Goal: Task Accomplishment & Management: Use online tool/utility

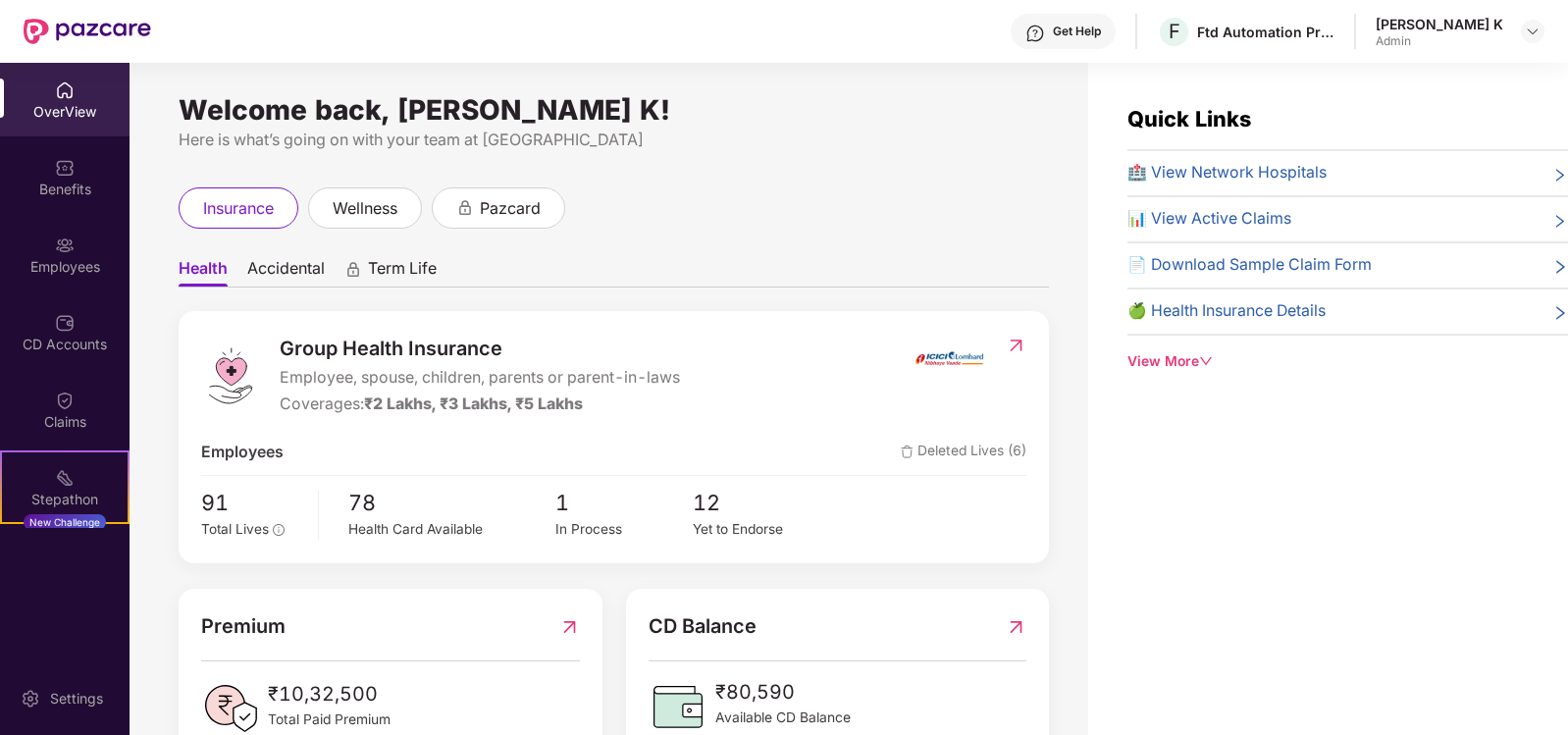
click at [1101, 27] on div "Get Help" at bounding box center [1077, 32] width 48 height 16
click at [1375, 412] on div "Quick Links 🏥 View Network Hospitals 📊 View Active Claims 📄 Download Sample Cla…" at bounding box center [1328, 430] width 480 height 735
click at [61, 398] on img at bounding box center [65, 400] width 20 height 20
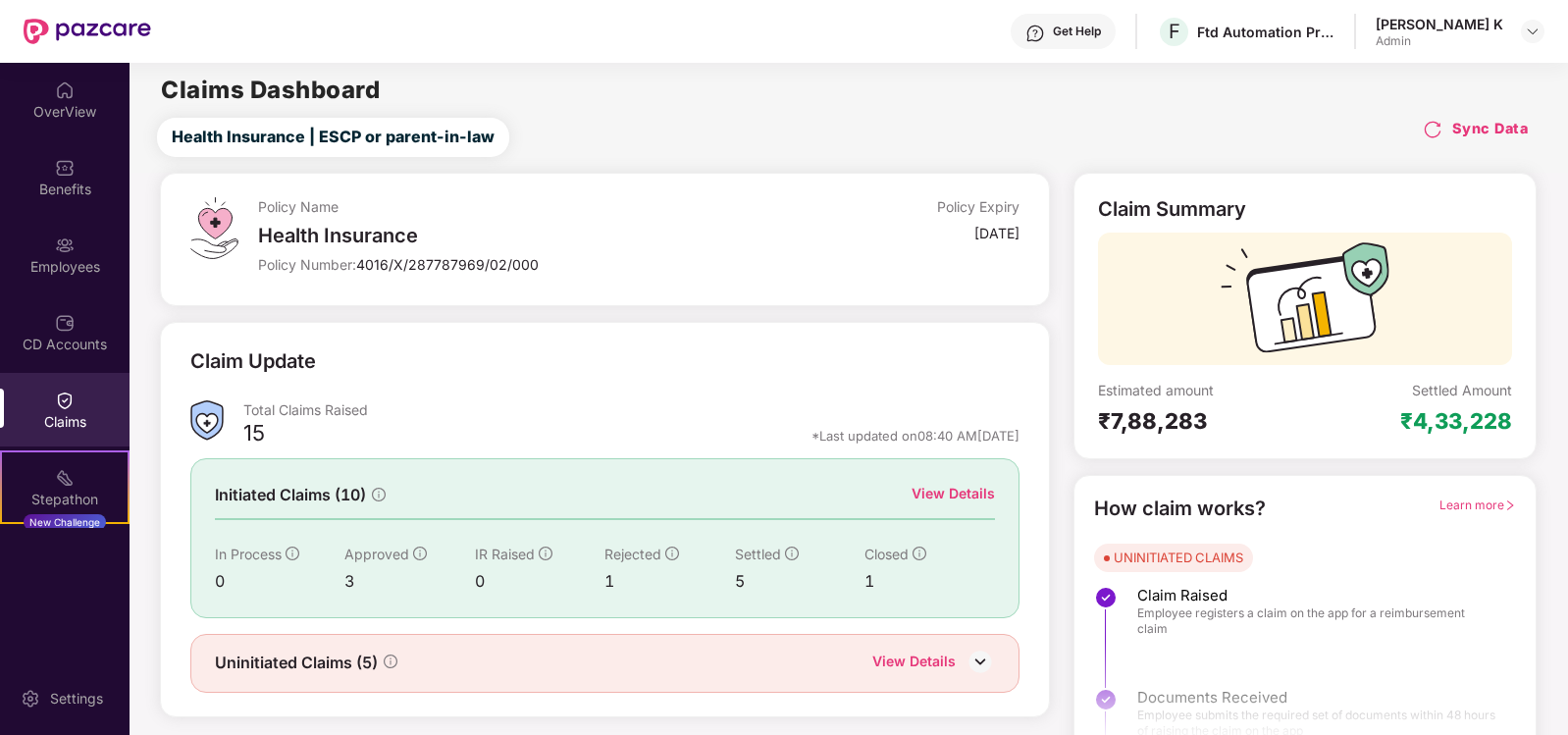
scroll to position [33, 0]
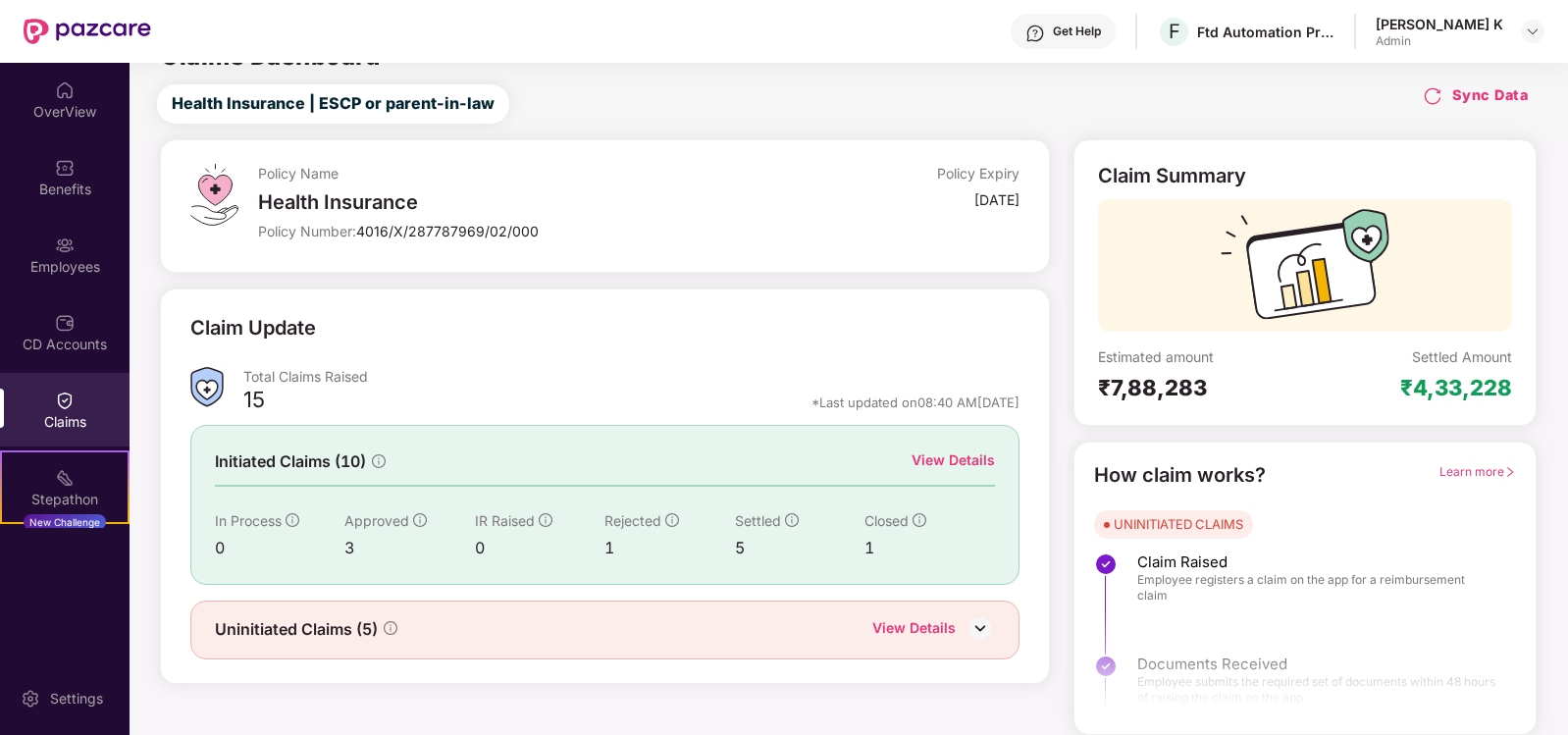
click at [967, 458] on div "View Details" at bounding box center [952, 460] width 83 height 22
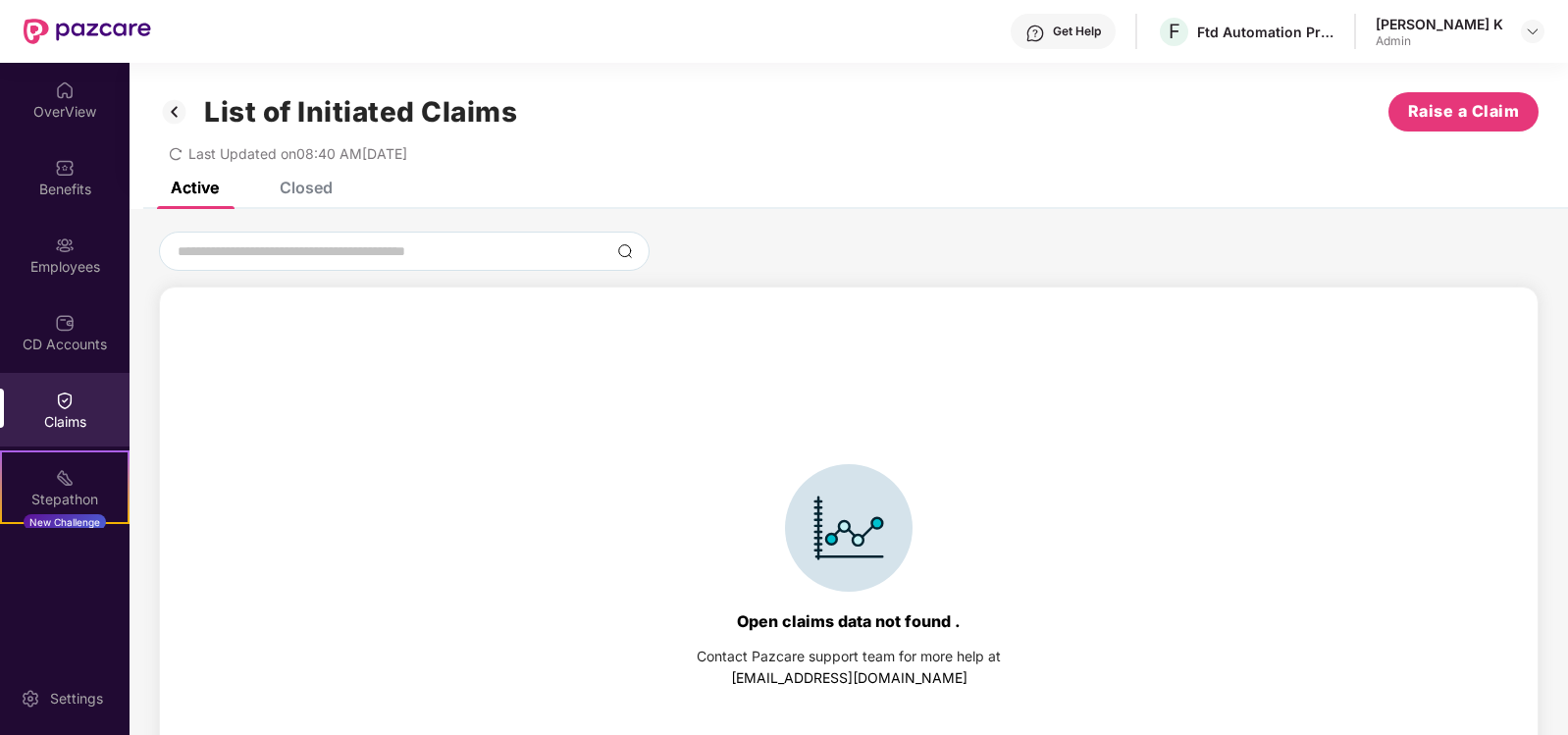
click at [321, 189] on div "Closed" at bounding box center [306, 188] width 53 height 20
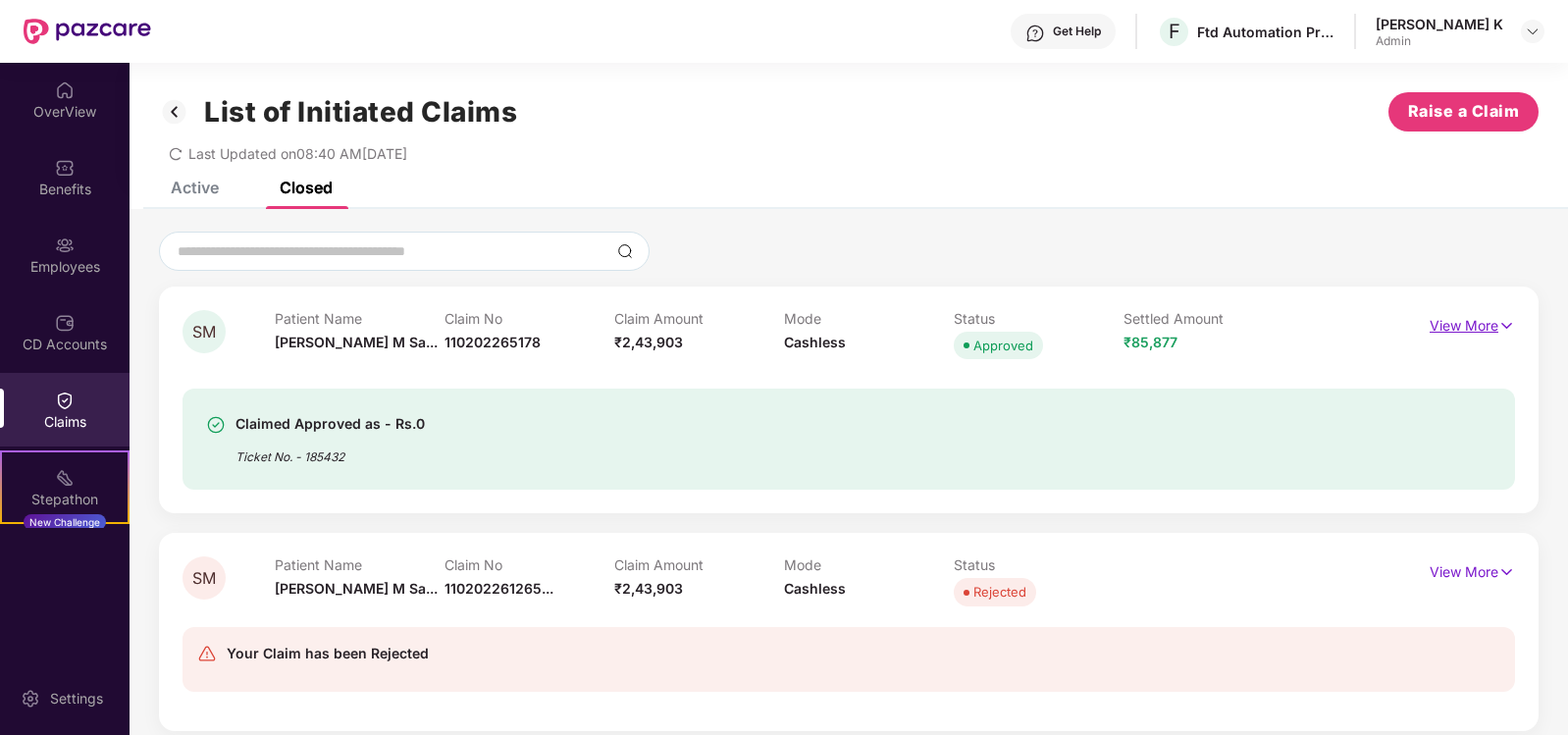
click at [1500, 324] on img at bounding box center [1506, 326] width 17 height 22
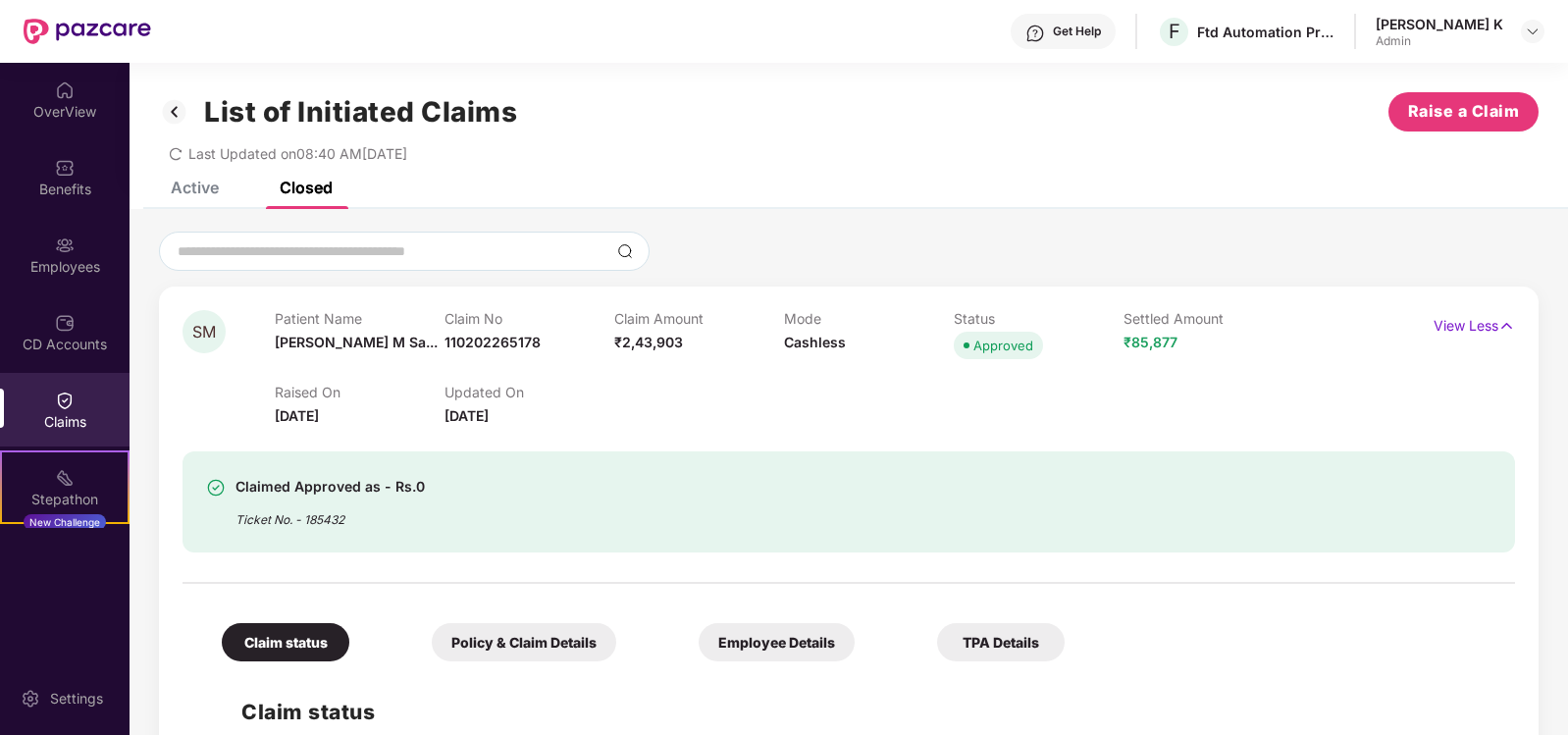
click at [1113, 39] on div "Get Help" at bounding box center [1063, 31] width 105 height 35
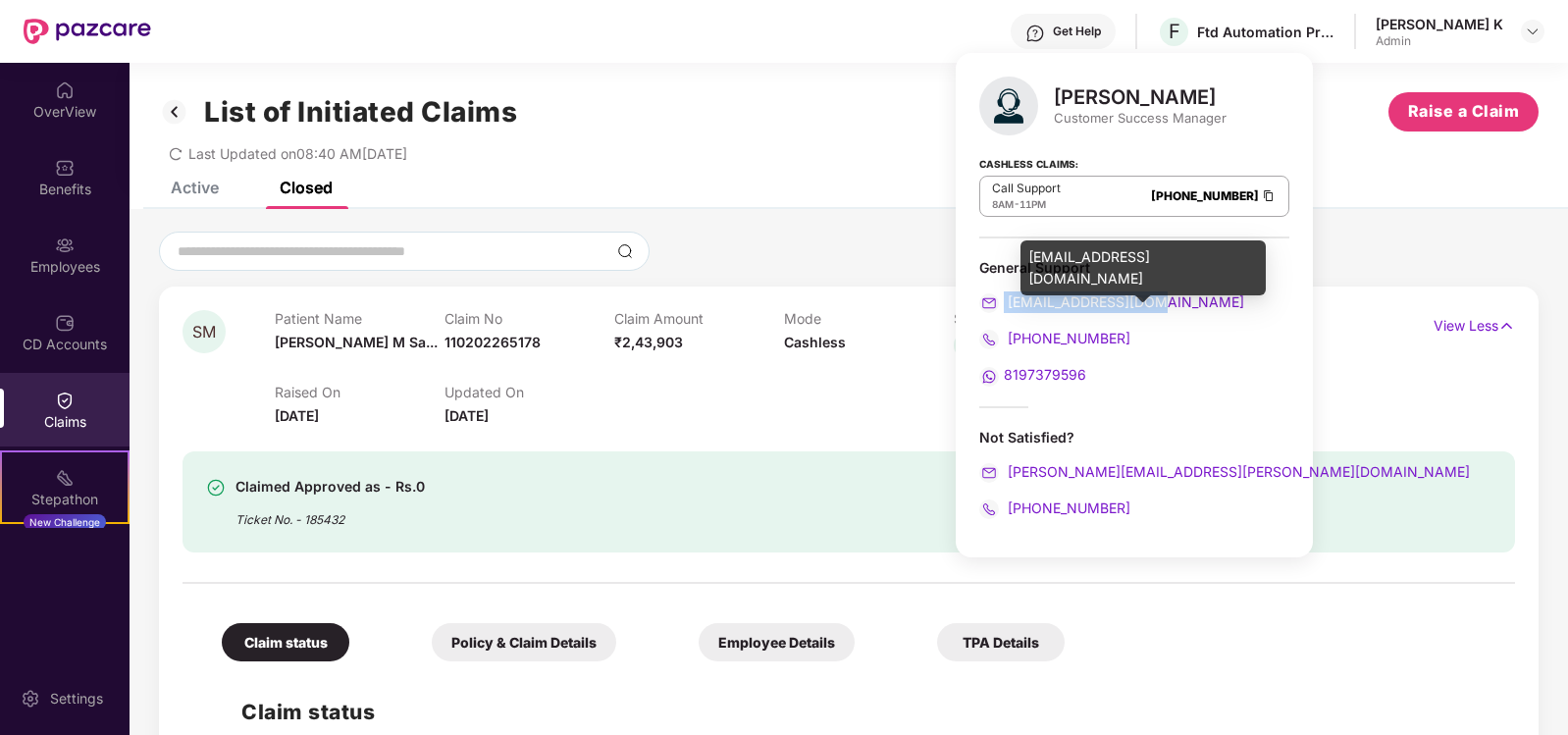
drag, startPoint x: 1158, startPoint y: 300, endPoint x: 1005, endPoint y: 309, distance: 153.3
click at [1005, 309] on div "[EMAIL_ADDRESS][DOMAIN_NAME]" at bounding box center [1134, 302] width 310 height 22
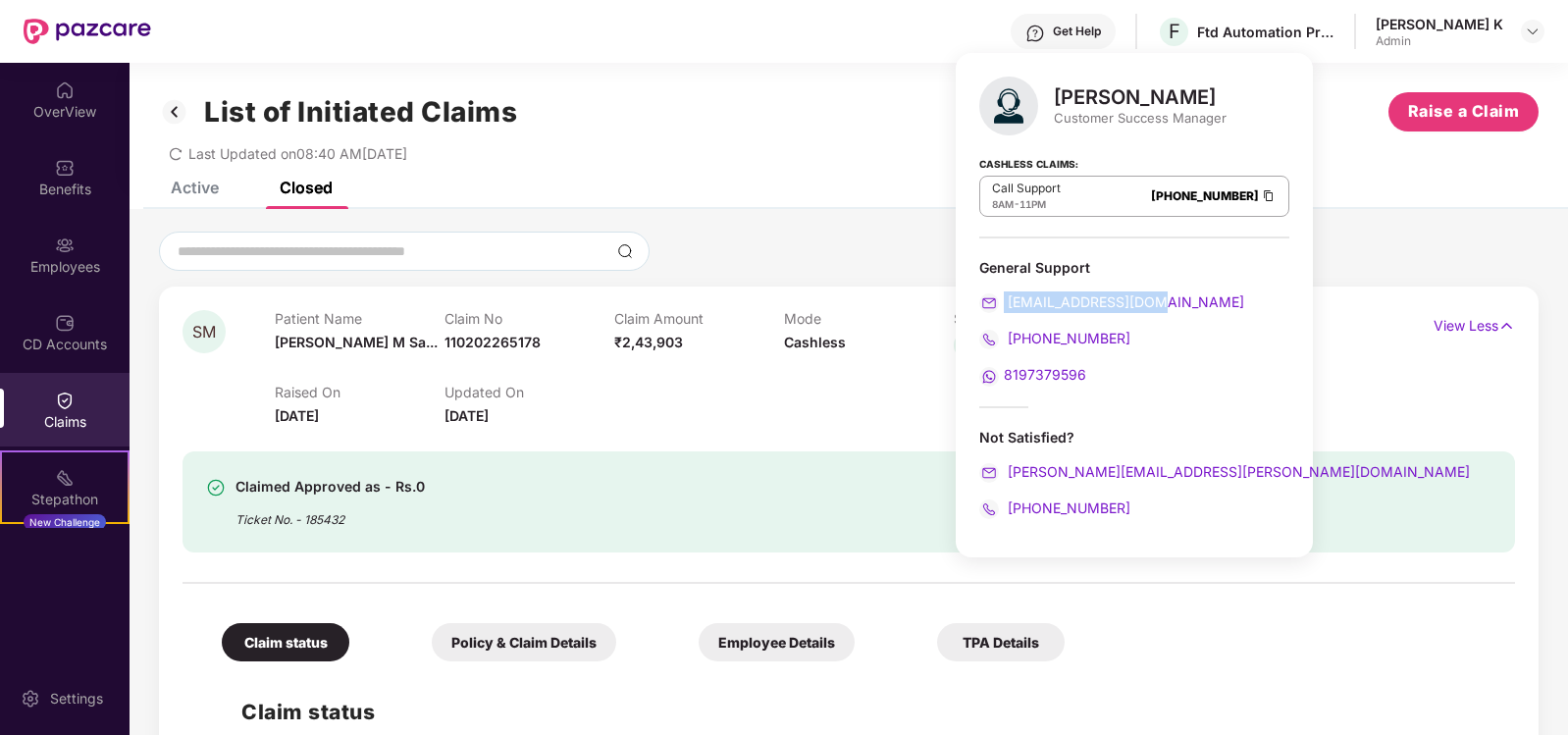
copy span "[EMAIL_ADDRESS][DOMAIN_NAME]"
click at [465, 336] on div "Claim No 110202265178" at bounding box center [529, 337] width 170 height 54
click at [445, 350] on div "Claim No 110202265178" at bounding box center [529, 337] width 170 height 54
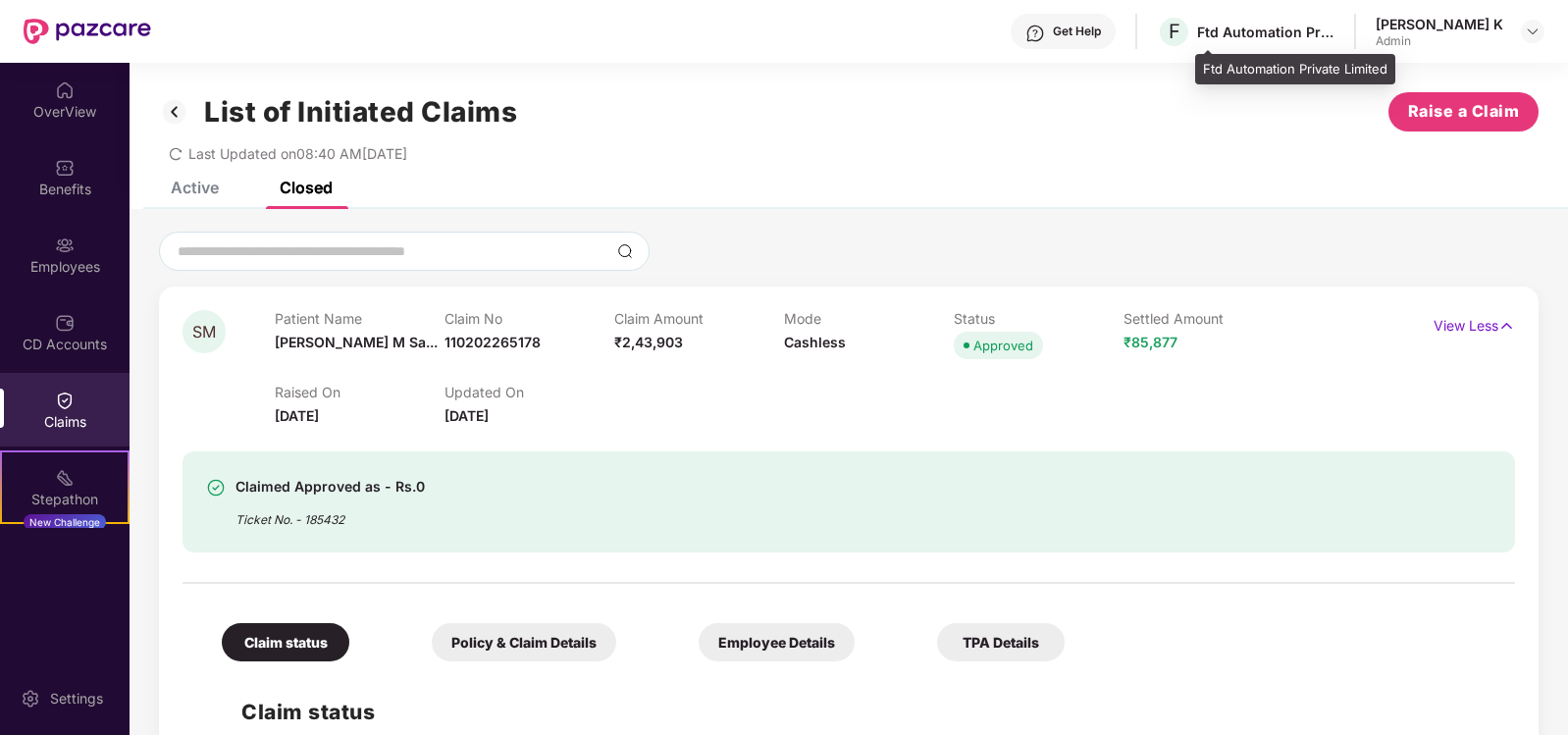
click at [1286, 41] on div "F Ftd Automation Private Limited" at bounding box center [1246, 32] width 178 height 34
click at [1101, 35] on div "Get Help" at bounding box center [1077, 32] width 48 height 16
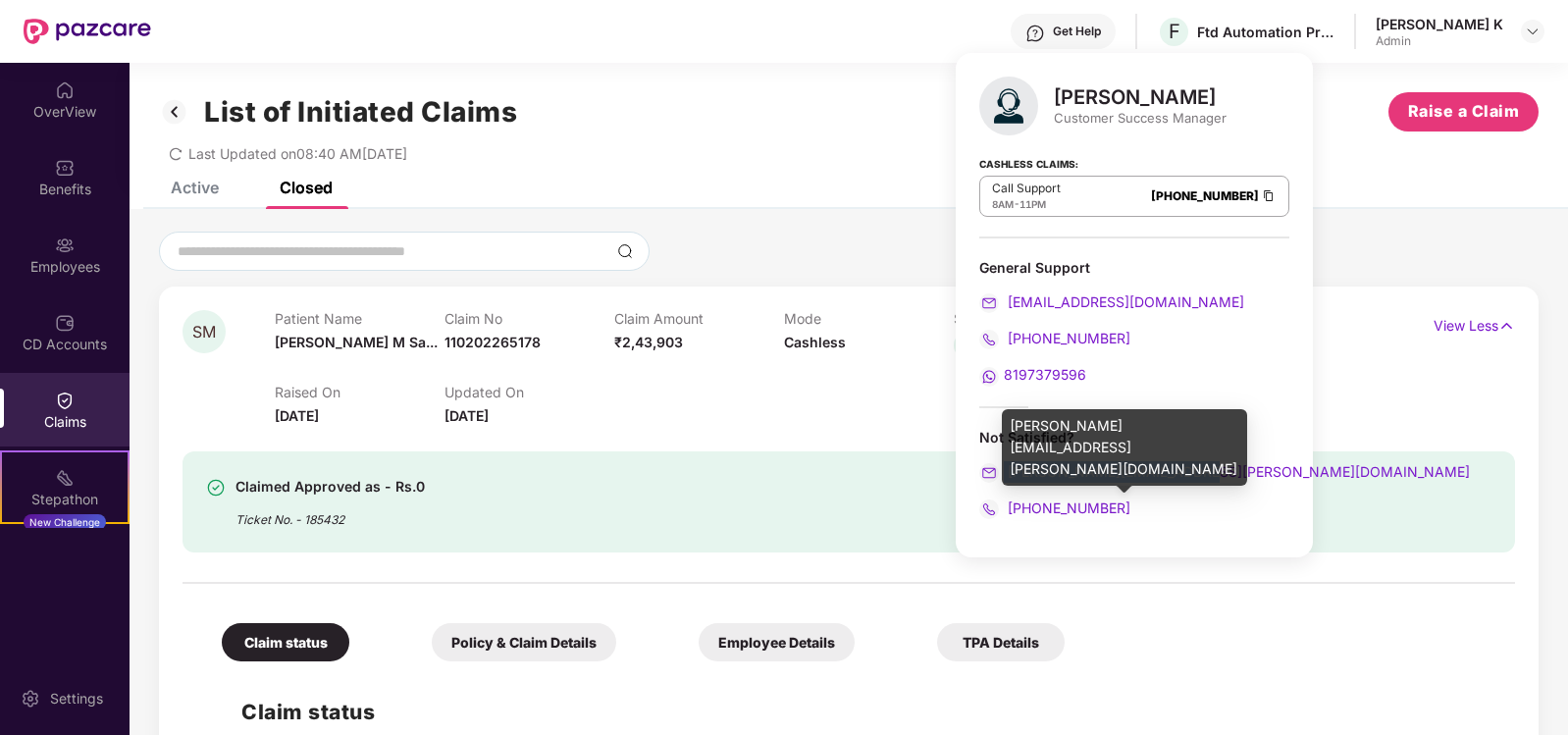
drag, startPoint x: 1196, startPoint y: 467, endPoint x: 995, endPoint y: 473, distance: 201.2
click at [995, 473] on div "[PERSON_NAME][EMAIL_ADDRESS][PERSON_NAME][DOMAIN_NAME]" at bounding box center [1134, 472] width 310 height 22
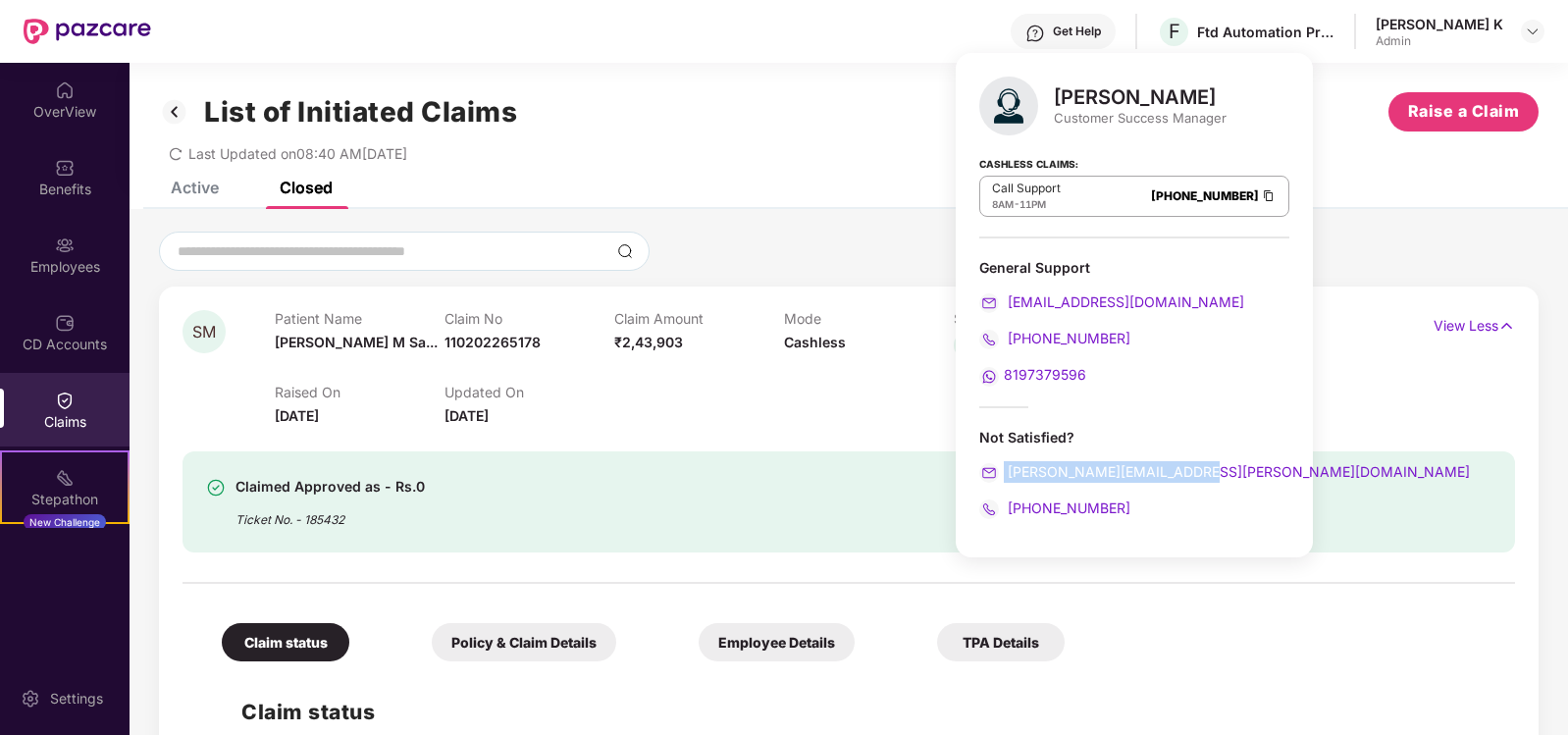
copy span "[PERSON_NAME][EMAIL_ADDRESS][PERSON_NAME][DOMAIN_NAME]"
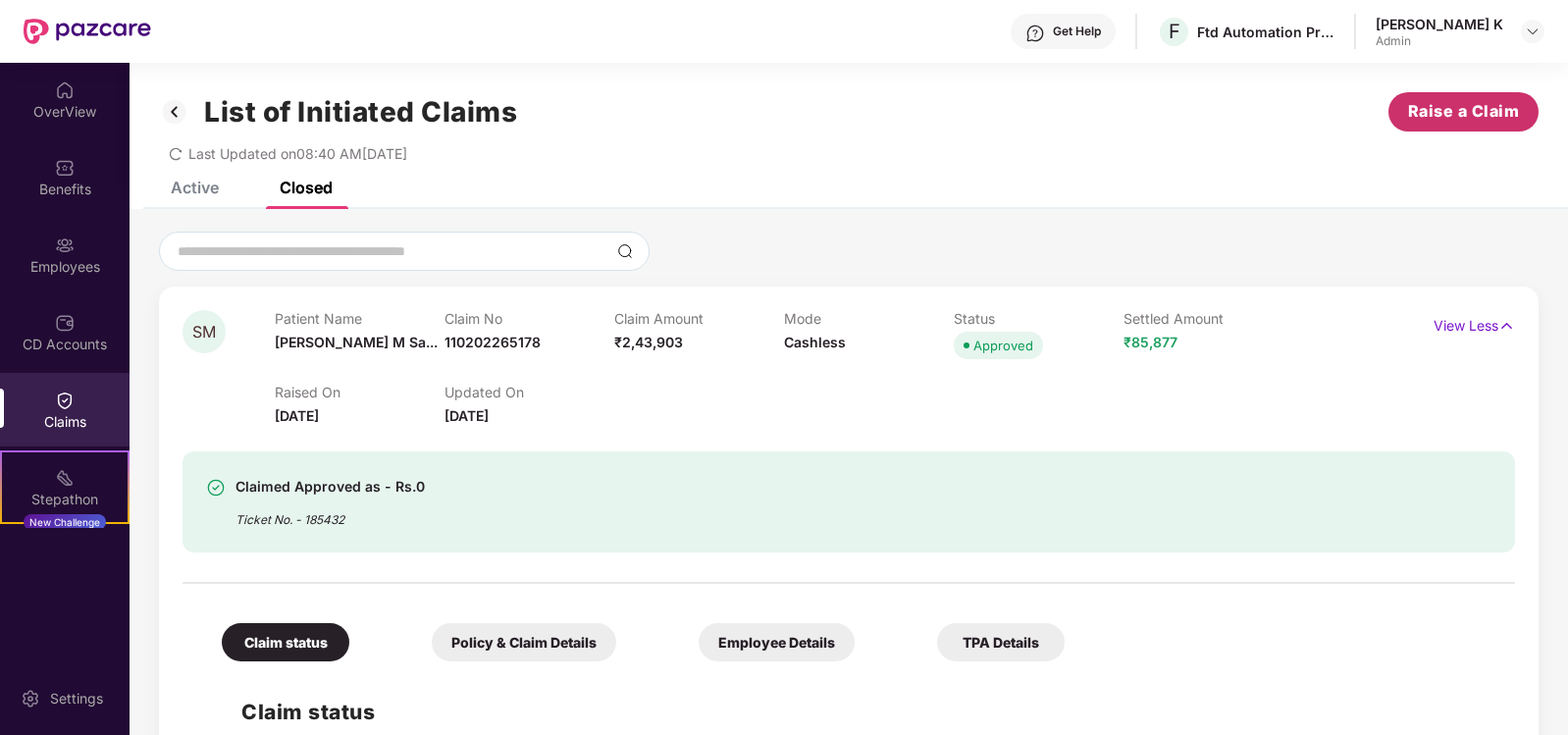
click at [1432, 116] on span "Raise a Claim" at bounding box center [1464, 111] width 112 height 25
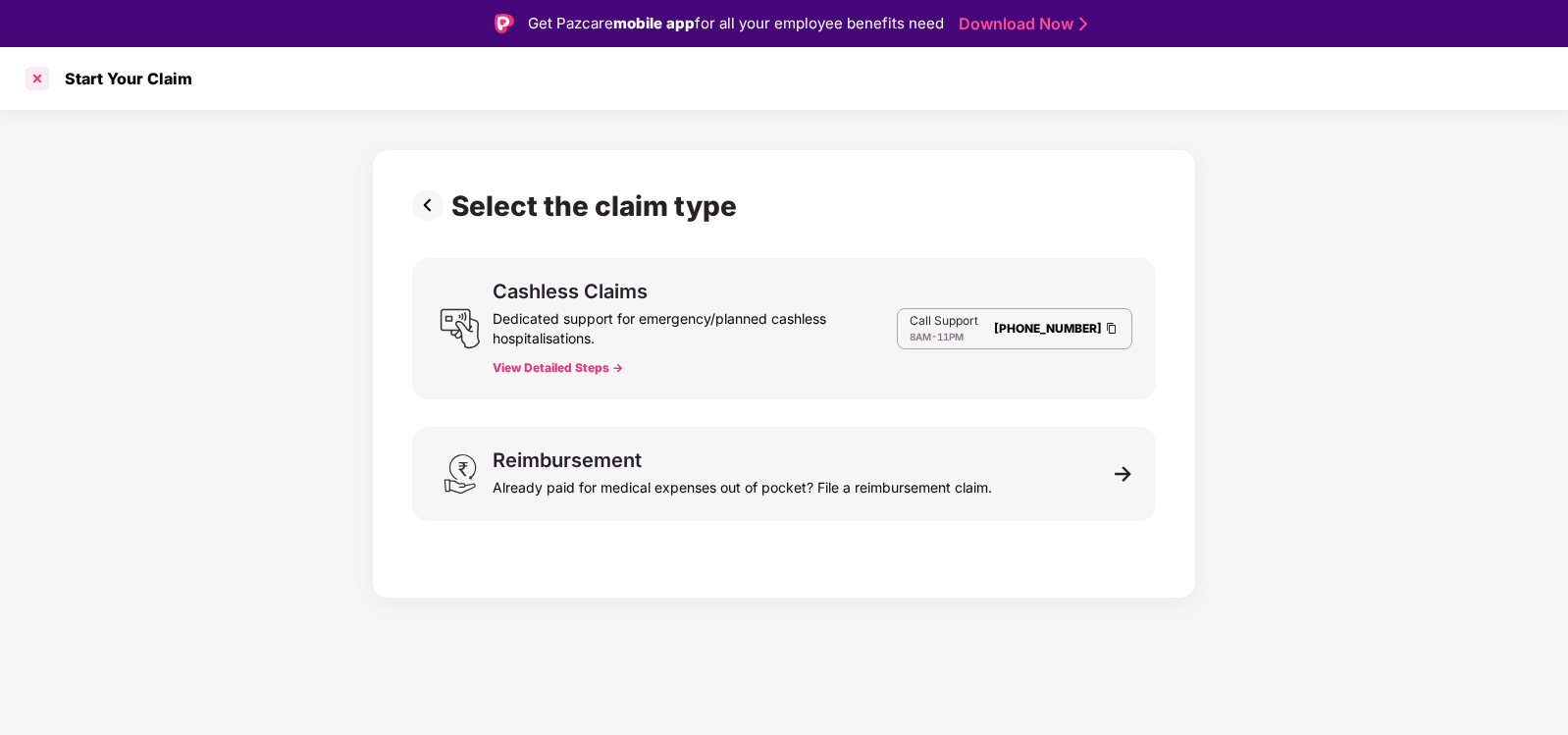
click at [33, 78] on div at bounding box center [37, 78] width 31 height 31
